Goal: Information Seeking & Learning: Compare options

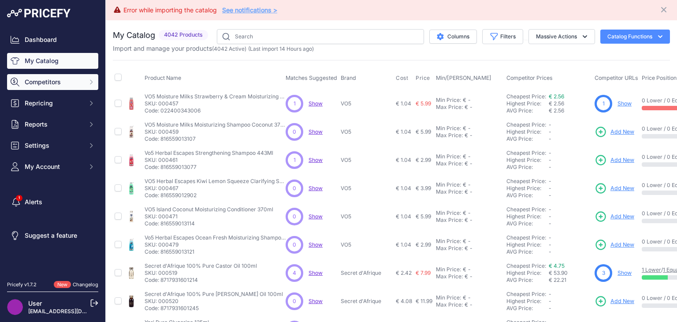
click at [59, 78] on span "Competitors" at bounding box center [54, 82] width 58 height 9
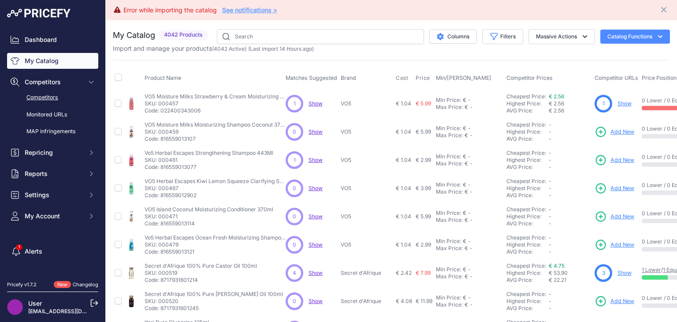
click at [56, 102] on link "Competitors" at bounding box center [52, 97] width 91 height 15
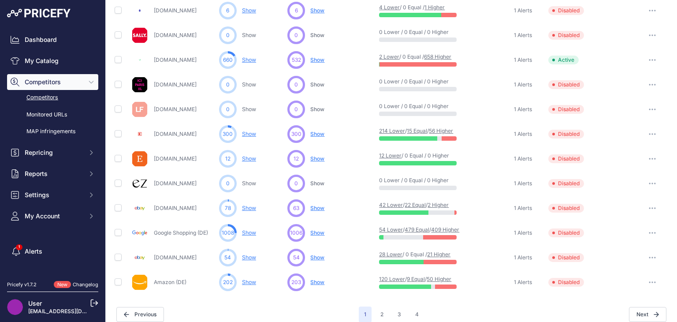
scroll to position [421, 0]
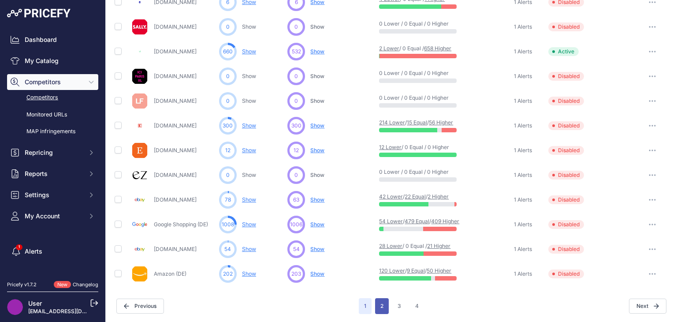
click at [381, 304] on button "2" at bounding box center [382, 306] width 14 height 16
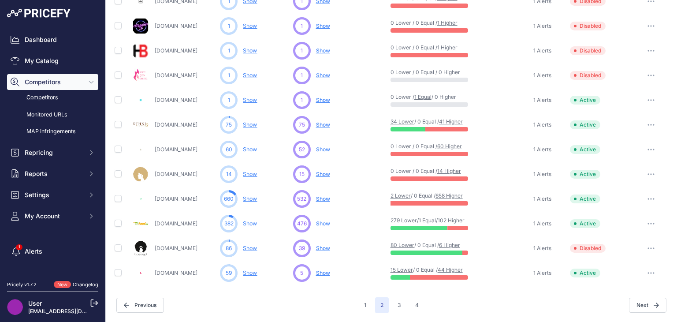
scroll to position [421, 0]
